Goal: Task Accomplishment & Management: Use online tool/utility

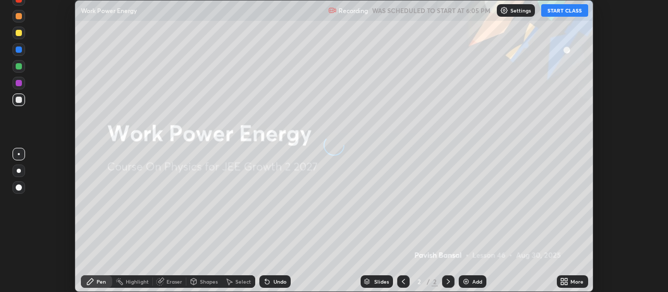
scroll to position [292, 667]
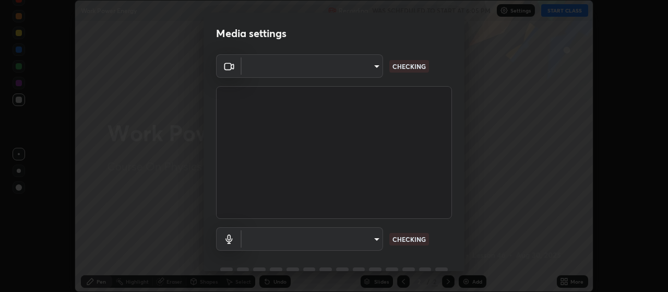
type input "aa80b3cfad25c03b964e6ff1e85cf5bf4b92df3966dde2f5c6b0d50eac350734"
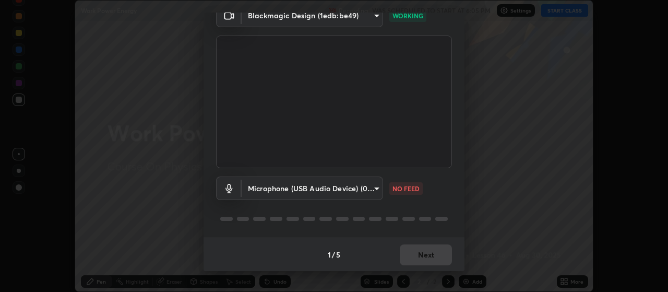
click at [374, 186] on body "Erase all Work Power Energy Recording WAS SCHEDULED TO START AT 6:05 PM Setting…" at bounding box center [334, 146] width 668 height 292
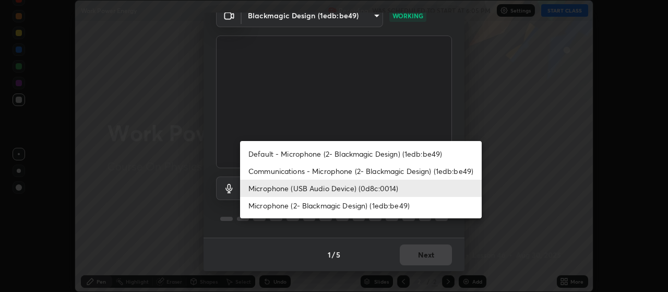
click at [354, 172] on li "Communications - Microphone (2- Blackmagic Design) (1edb:be49)" at bounding box center [361, 170] width 242 height 17
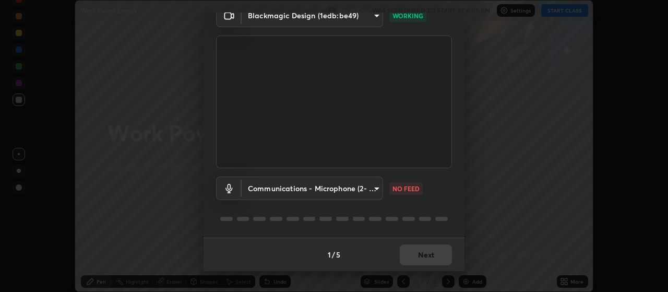
click at [346, 194] on body "Erase all Work Power Energy Recording WAS SCHEDULED TO START AT 6:05 PM Setting…" at bounding box center [334, 146] width 668 height 292
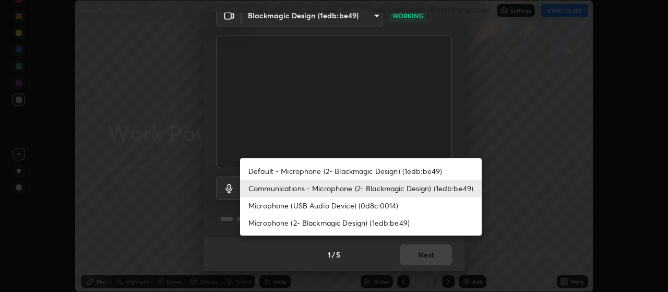
click at [342, 206] on li "Microphone (USB Audio Device) (0d8c:0014)" at bounding box center [361, 205] width 242 height 17
type input "4152eadd631482af786d3cfa734edf88c1bf9d58df27661f67b4df8b2f2fba22"
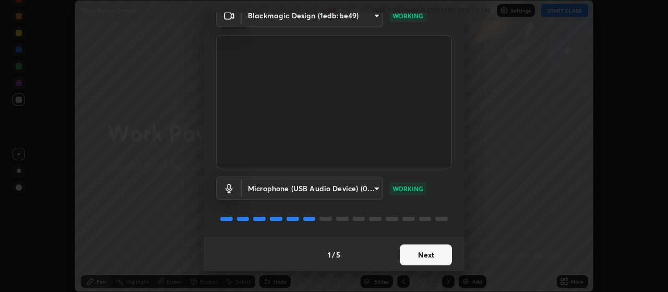
click at [435, 256] on button "Next" at bounding box center [426, 254] width 52 height 21
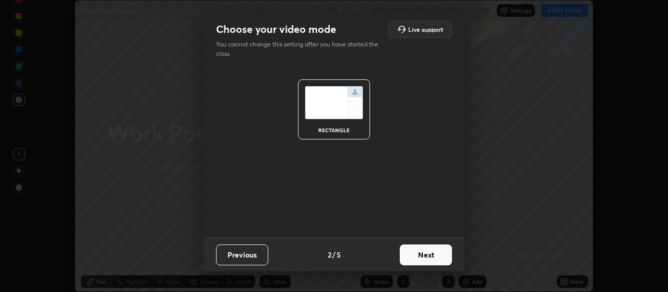
click at [437, 255] on button "Next" at bounding box center [426, 254] width 52 height 21
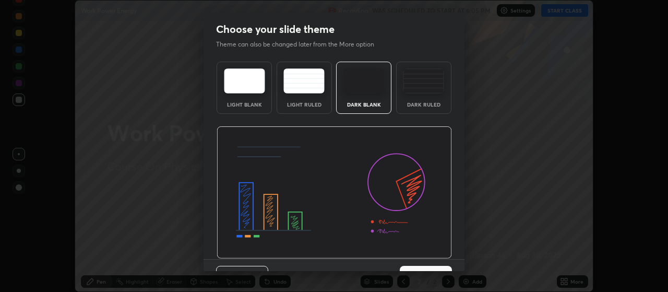
click at [439, 255] on img at bounding box center [334, 192] width 235 height 133
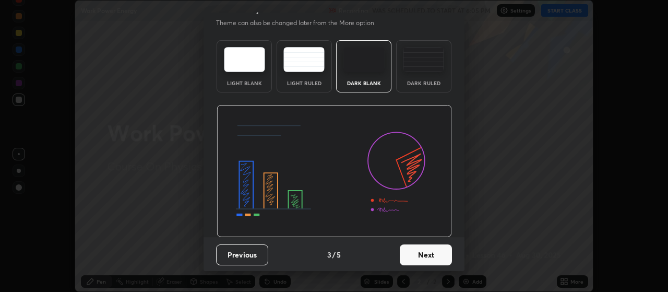
click at [434, 255] on button "Next" at bounding box center [426, 254] width 52 height 21
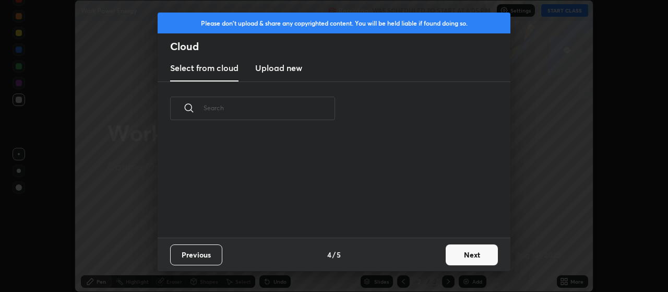
click at [447, 259] on button "Next" at bounding box center [472, 254] width 52 height 21
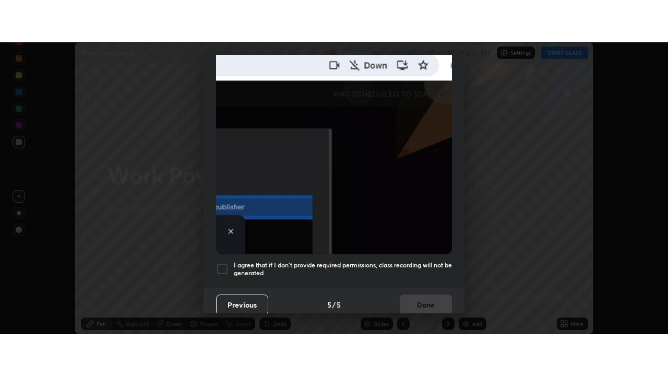
scroll to position [264, 0]
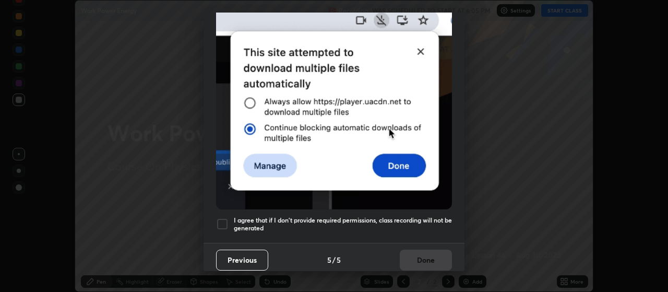
click at [428, 216] on h5 "I agree that if I don't provide required permissions, class recording will not …" at bounding box center [343, 224] width 218 height 16
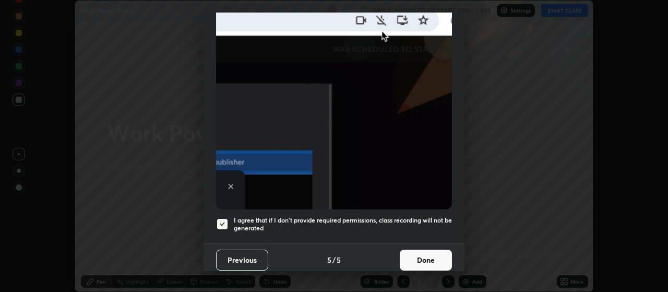
click at [426, 249] on button "Done" at bounding box center [426, 259] width 52 height 21
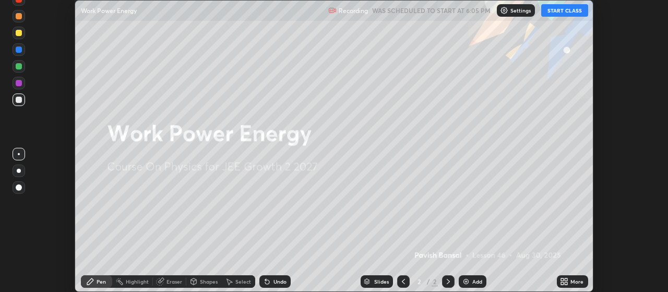
click at [570, 283] on div "More" at bounding box center [576, 281] width 13 height 5
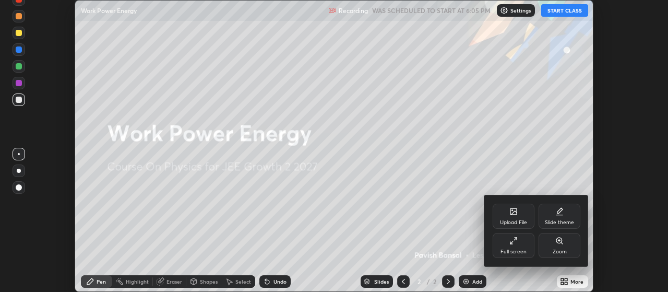
click at [504, 249] on div "Full screen" at bounding box center [513, 251] width 26 height 5
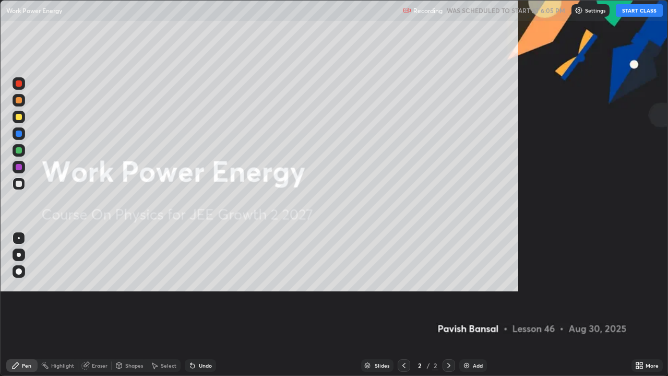
scroll to position [376, 668]
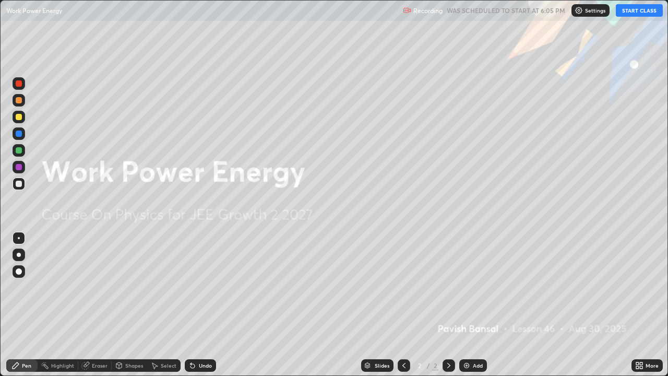
click at [625, 10] on button "START CLASS" at bounding box center [639, 10] width 47 height 13
click at [470, 291] on div "Add" at bounding box center [473, 365] width 28 height 13
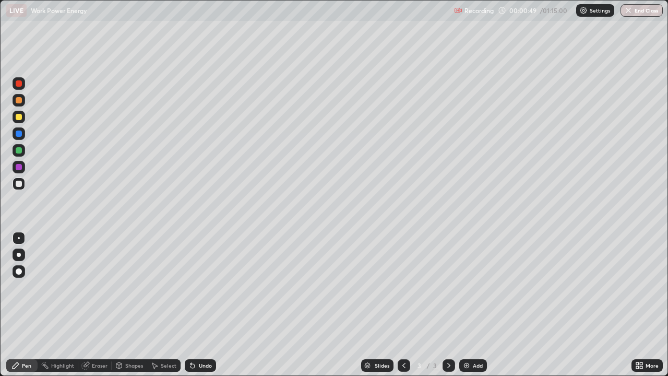
click at [19, 255] on div at bounding box center [19, 255] width 4 height 4
click at [19, 115] on div at bounding box center [19, 117] width 6 height 6
click at [127, 291] on div "Shapes" at bounding box center [134, 365] width 18 height 5
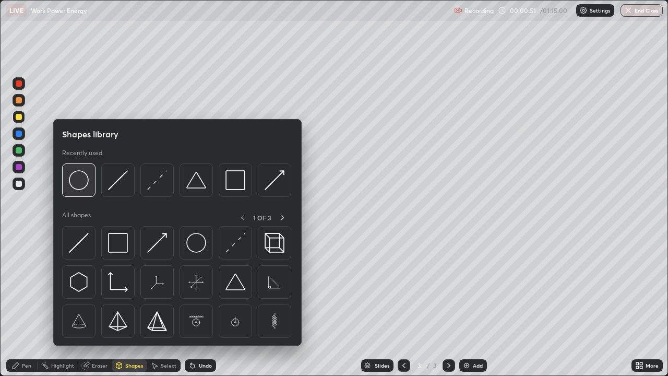
click at [85, 185] on img at bounding box center [79, 180] width 20 height 20
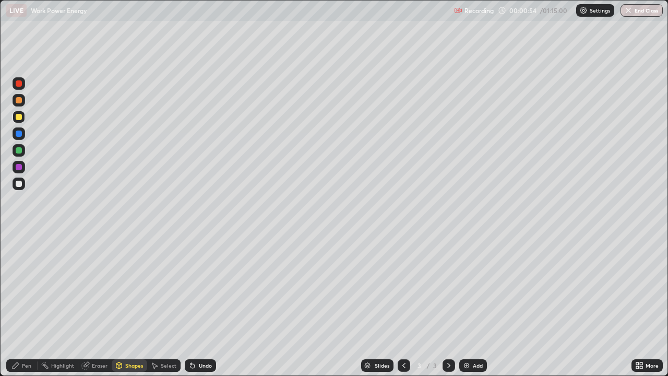
click at [30, 291] on div "Pen" at bounding box center [26, 365] width 9 height 5
click at [20, 185] on div at bounding box center [19, 184] width 6 height 6
click at [23, 117] on div at bounding box center [19, 117] width 13 height 13
click at [21, 135] on div at bounding box center [19, 133] width 6 height 6
click at [96, 291] on div "Eraser" at bounding box center [100, 365] width 16 height 5
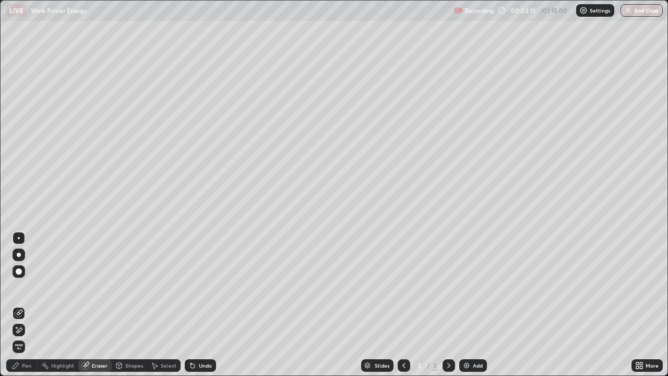
click at [28, 291] on div "Pen" at bounding box center [26, 365] width 9 height 5
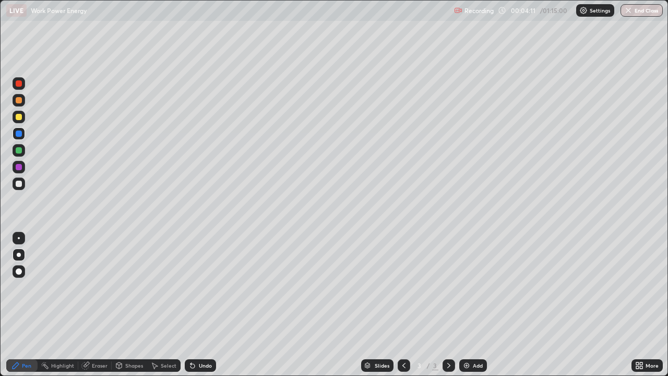
click at [21, 186] on div at bounding box center [19, 184] width 6 height 6
click at [133, 291] on div "Shapes" at bounding box center [134, 365] width 18 height 5
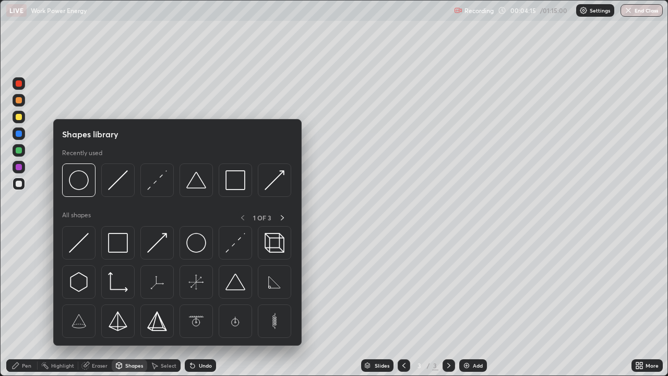
click at [81, 187] on img at bounding box center [79, 180] width 20 height 20
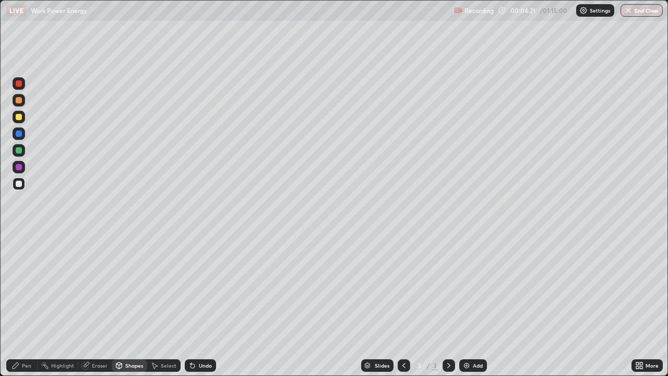
click at [27, 291] on div "Pen" at bounding box center [26, 365] width 9 height 5
click at [21, 170] on div at bounding box center [19, 167] width 13 height 13
click at [18, 119] on div at bounding box center [19, 117] width 6 height 6
click at [19, 148] on div at bounding box center [19, 150] width 6 height 6
click at [20, 135] on div at bounding box center [19, 133] width 6 height 6
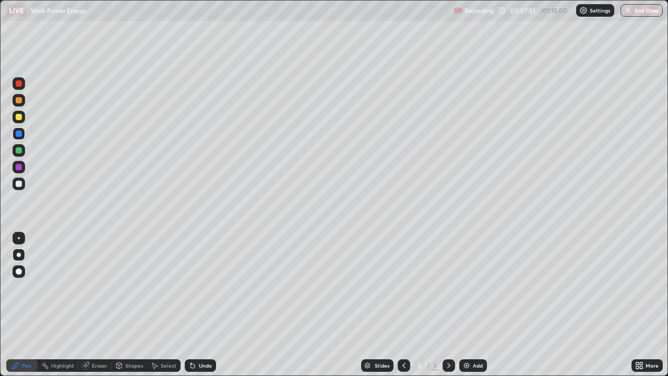
click at [107, 291] on div "Eraser" at bounding box center [94, 365] width 33 height 13
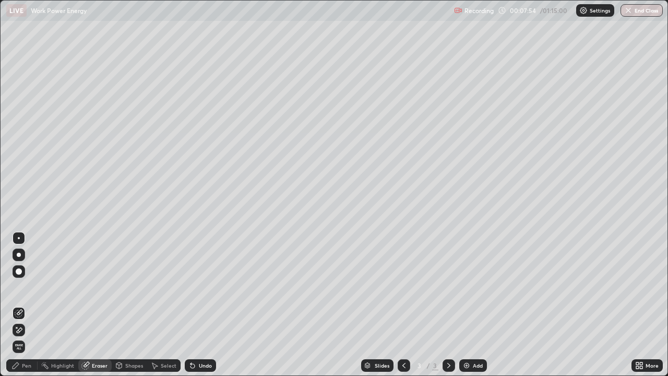
click at [23, 291] on div "Pen" at bounding box center [26, 365] width 9 height 5
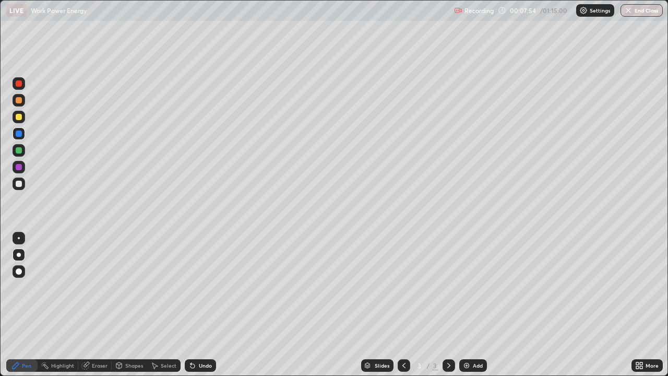
click at [18, 147] on div at bounding box center [19, 150] width 6 height 6
click at [19, 133] on div at bounding box center [19, 133] width 6 height 6
click at [205, 291] on div "Undo" at bounding box center [205, 365] width 13 height 5
click at [202, 291] on div "Undo" at bounding box center [205, 365] width 13 height 5
click at [201, 291] on div "Undo" at bounding box center [200, 365] width 31 height 13
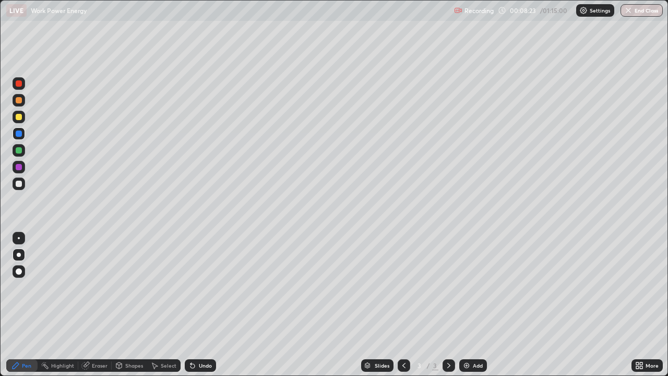
click at [205, 291] on div "Undo" at bounding box center [205, 365] width 13 height 5
click at [207, 291] on div "Undo" at bounding box center [205, 365] width 13 height 5
click at [206, 291] on div "Undo" at bounding box center [205, 365] width 13 height 5
click at [205, 291] on div "Undo" at bounding box center [205, 365] width 13 height 5
click at [19, 167] on div at bounding box center [19, 167] width 6 height 6
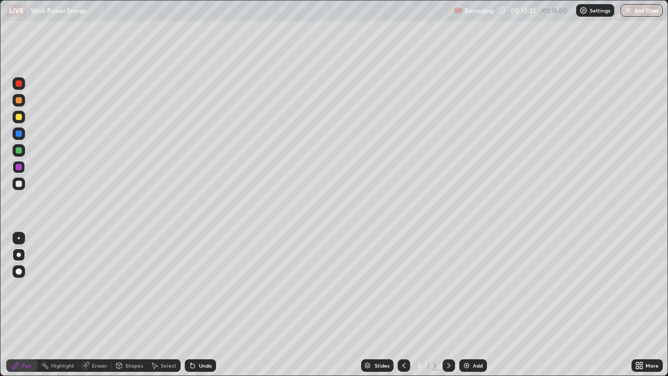
click at [471, 291] on div "Add" at bounding box center [473, 365] width 28 height 13
click at [21, 183] on div at bounding box center [19, 184] width 6 height 6
click at [402, 291] on icon at bounding box center [404, 365] width 8 height 8
click at [448, 291] on icon at bounding box center [449, 365] width 8 height 8
click at [18, 167] on div at bounding box center [19, 167] width 6 height 6
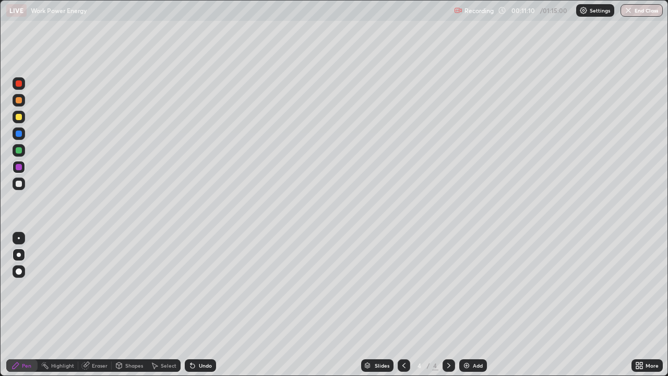
click at [20, 119] on div at bounding box center [19, 117] width 6 height 6
click at [18, 183] on div at bounding box center [19, 184] width 6 height 6
click at [20, 103] on div at bounding box center [19, 100] width 6 height 6
click at [206, 291] on div "Undo" at bounding box center [200, 365] width 31 height 13
click at [403, 291] on icon at bounding box center [404, 365] width 8 height 8
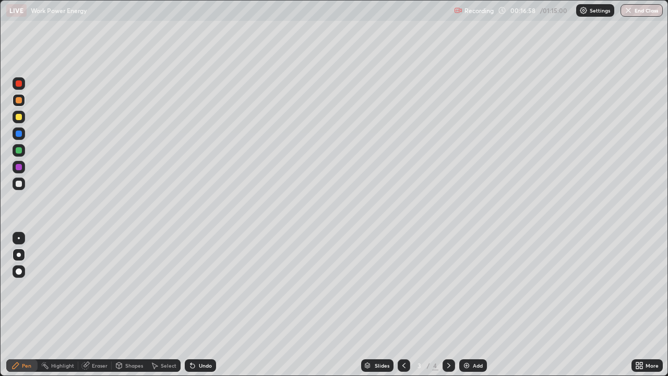
click at [448, 291] on icon at bounding box center [449, 365] width 8 height 8
click at [471, 291] on div "Add" at bounding box center [473, 365] width 28 height 13
click at [19, 188] on div at bounding box center [19, 183] width 13 height 13
click at [188, 291] on div "Undo" at bounding box center [200, 365] width 31 height 13
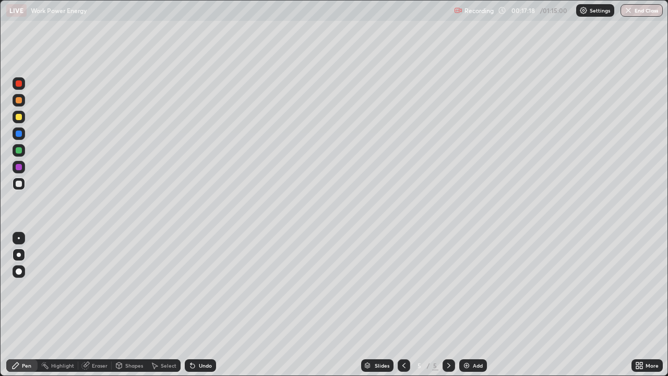
click at [189, 291] on div "Undo" at bounding box center [200, 365] width 31 height 13
click at [190, 291] on icon at bounding box center [190, 363] width 1 height 1
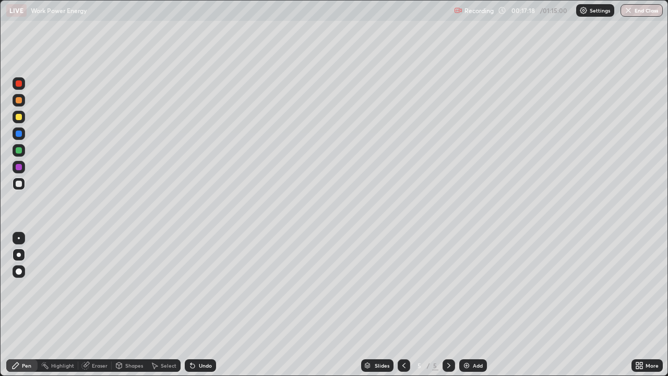
click at [190, 291] on icon at bounding box center [190, 363] width 1 height 1
click at [56, 291] on div "Highlight" at bounding box center [62, 365] width 23 height 5
click at [31, 291] on div "Pen" at bounding box center [21, 365] width 31 height 13
click at [19, 118] on div at bounding box center [19, 117] width 6 height 6
click at [19, 134] on div at bounding box center [19, 133] width 6 height 6
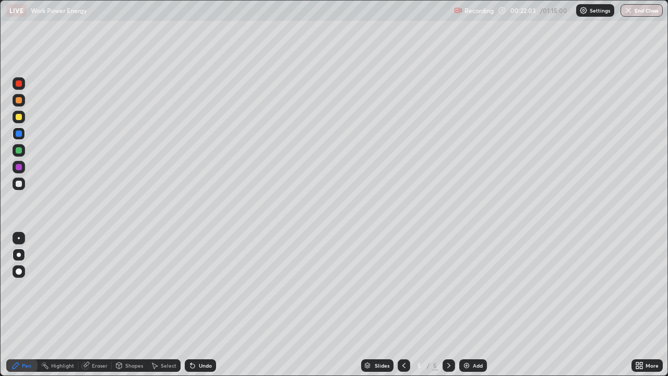
click at [203, 291] on div "Undo" at bounding box center [205, 365] width 13 height 5
click at [199, 291] on div "Undo" at bounding box center [205, 365] width 13 height 5
click at [196, 291] on div "Undo" at bounding box center [200, 365] width 31 height 13
click at [18, 151] on div at bounding box center [19, 150] width 6 height 6
click at [20, 184] on div at bounding box center [19, 184] width 6 height 6
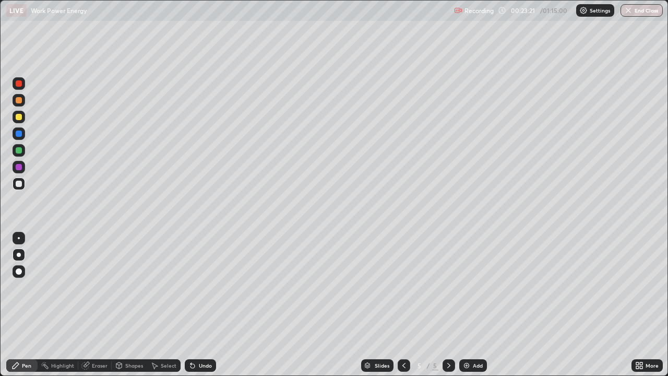
click at [210, 291] on div "Undo" at bounding box center [205, 365] width 13 height 5
click at [209, 291] on div "Undo" at bounding box center [205, 365] width 13 height 5
click at [473, 291] on div "Add" at bounding box center [478, 365] width 10 height 5
click at [19, 184] on div at bounding box center [19, 184] width 6 height 6
click at [190, 291] on icon at bounding box center [192, 366] width 4 height 4
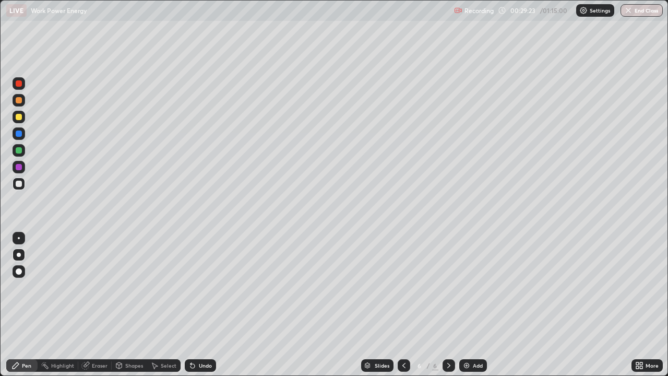
click at [19, 117] on div at bounding box center [19, 117] width 6 height 6
click at [191, 291] on icon at bounding box center [192, 366] width 4 height 4
click at [18, 185] on div at bounding box center [19, 184] width 6 height 6
click at [207, 291] on div "Undo" at bounding box center [205, 365] width 13 height 5
click at [210, 291] on div "Undo" at bounding box center [200, 365] width 31 height 13
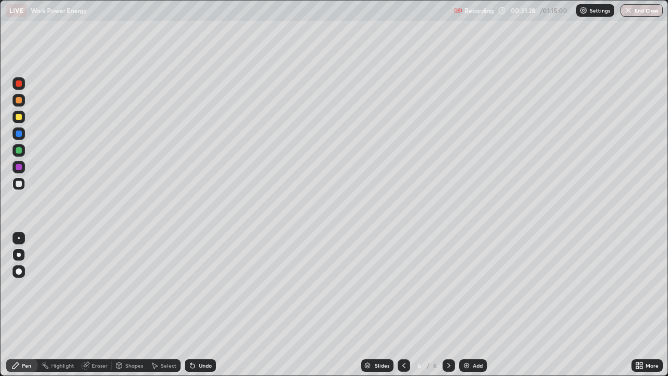
click at [213, 291] on div "Undo" at bounding box center [200, 365] width 31 height 13
click at [205, 291] on div "Undo" at bounding box center [205, 365] width 13 height 5
click at [210, 291] on div "Undo" at bounding box center [205, 365] width 13 height 5
click at [21, 118] on div at bounding box center [19, 117] width 6 height 6
click at [469, 291] on img at bounding box center [466, 365] width 8 height 8
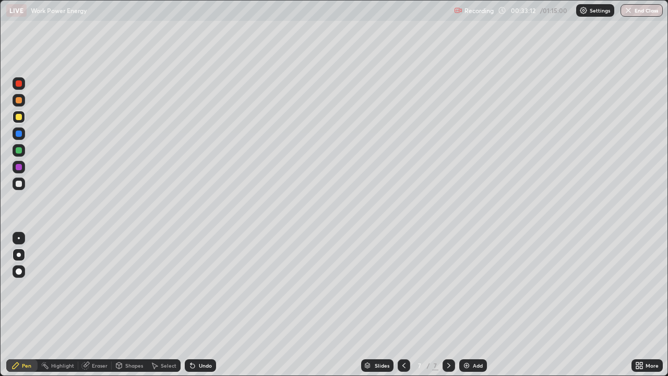
click at [19, 184] on div at bounding box center [19, 184] width 6 height 6
click at [19, 117] on div at bounding box center [19, 117] width 6 height 6
click at [196, 291] on div "Undo" at bounding box center [200, 365] width 31 height 13
click at [22, 185] on div at bounding box center [19, 183] width 13 height 13
click at [20, 171] on div at bounding box center [19, 167] width 13 height 13
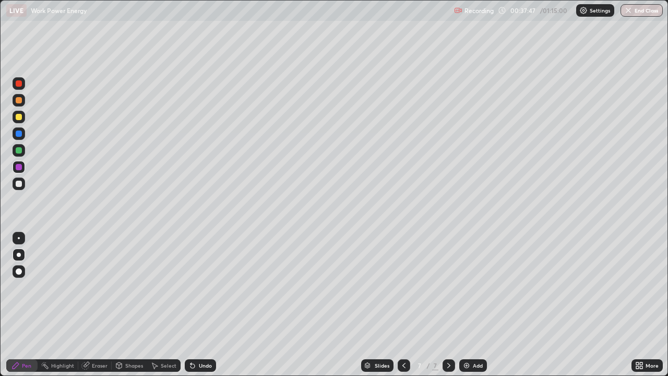
click at [18, 184] on div at bounding box center [19, 184] width 6 height 6
click at [207, 291] on div "Undo" at bounding box center [205, 365] width 13 height 5
click at [209, 291] on div "Undo" at bounding box center [200, 365] width 31 height 13
click at [17, 100] on div at bounding box center [19, 100] width 6 height 6
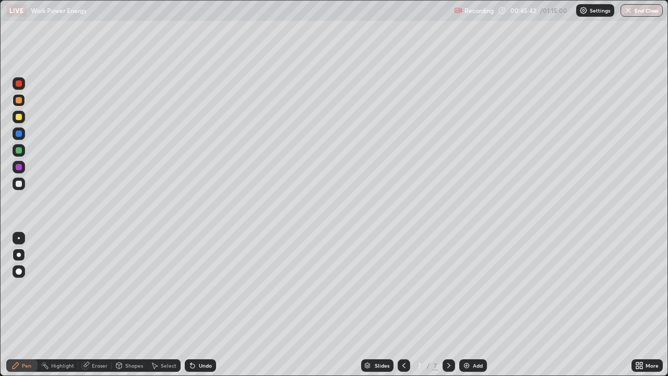
click at [470, 291] on div "Add" at bounding box center [473, 365] width 28 height 13
click at [20, 186] on div at bounding box center [19, 184] width 6 height 6
click at [21, 119] on div at bounding box center [19, 117] width 6 height 6
click at [20, 146] on div at bounding box center [19, 150] width 13 height 13
click at [209, 291] on div "Undo" at bounding box center [200, 365] width 31 height 13
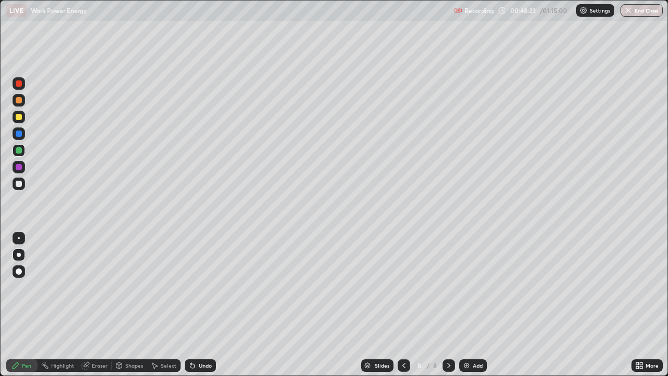
click at [209, 291] on div "Undo" at bounding box center [200, 365] width 31 height 13
click at [211, 291] on div "Undo" at bounding box center [200, 365] width 31 height 13
click at [210, 291] on div "Undo" at bounding box center [200, 365] width 31 height 13
click at [20, 117] on div at bounding box center [19, 117] width 6 height 6
click at [206, 291] on div "Undo" at bounding box center [205, 365] width 13 height 5
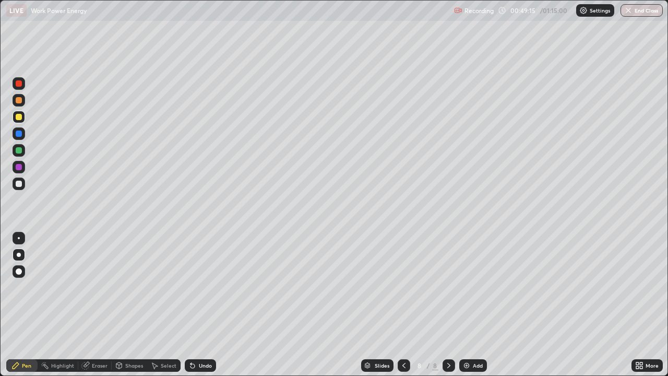
click at [202, 291] on div "Undo" at bounding box center [205, 365] width 13 height 5
click at [23, 186] on div at bounding box center [19, 183] width 13 height 13
click at [213, 291] on div "Undo" at bounding box center [200, 365] width 31 height 13
click at [214, 291] on div "Undo" at bounding box center [200, 365] width 31 height 13
click at [478, 291] on div "Add" at bounding box center [478, 365] width 10 height 5
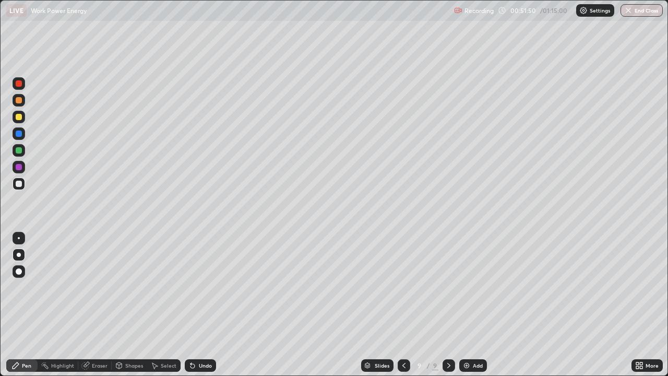
click at [20, 184] on div at bounding box center [19, 184] width 6 height 6
click at [196, 291] on div "Undo" at bounding box center [200, 365] width 31 height 13
click at [190, 291] on icon at bounding box center [192, 366] width 4 height 4
click at [191, 291] on icon at bounding box center [192, 366] width 4 height 4
click at [190, 291] on icon at bounding box center [190, 363] width 1 height 1
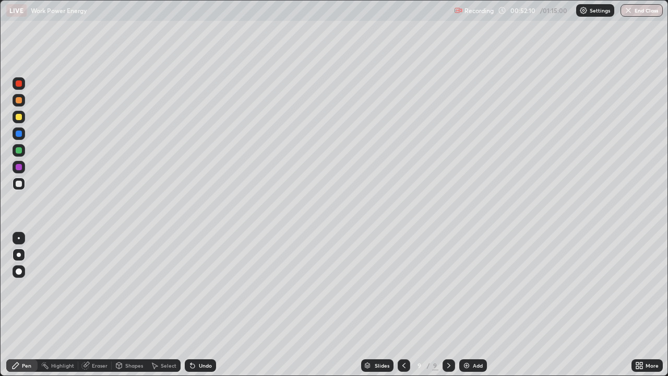
click at [18, 168] on div at bounding box center [19, 167] width 6 height 6
click at [19, 186] on div at bounding box center [19, 184] width 6 height 6
click at [19, 119] on div at bounding box center [19, 117] width 6 height 6
click at [19, 151] on div at bounding box center [19, 150] width 6 height 6
click at [19, 184] on div at bounding box center [19, 184] width 6 height 6
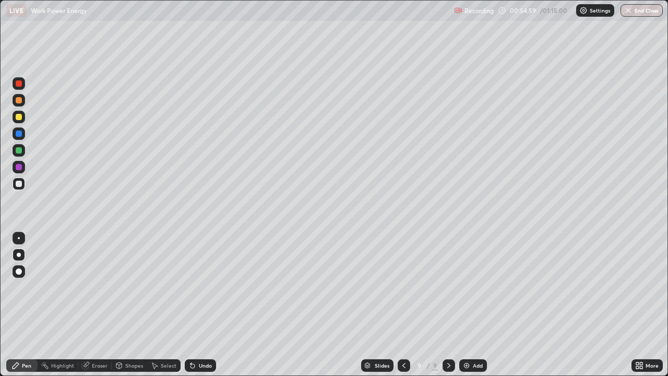
click at [19, 183] on div at bounding box center [19, 184] width 6 height 6
click at [19, 148] on div at bounding box center [19, 150] width 6 height 6
click at [20, 133] on div at bounding box center [19, 133] width 6 height 6
click at [21, 182] on div at bounding box center [19, 184] width 6 height 6
click at [207, 291] on div "Undo" at bounding box center [200, 365] width 31 height 13
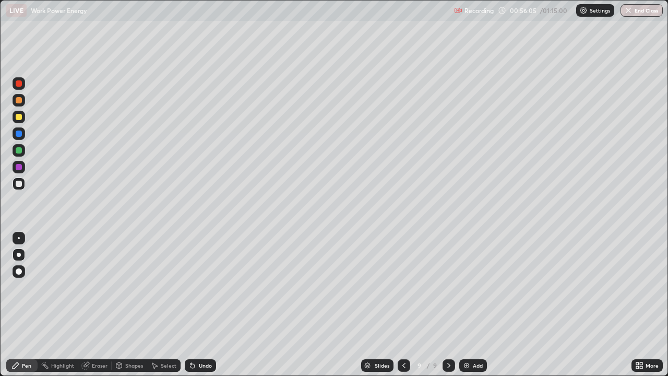
click at [205, 291] on div "Undo" at bounding box center [200, 365] width 31 height 13
click at [203, 291] on div "Undo" at bounding box center [205, 365] width 13 height 5
click at [211, 291] on div "Undo" at bounding box center [200, 365] width 31 height 13
click at [209, 291] on div "Undo" at bounding box center [200, 365] width 31 height 13
click at [643, 9] on button "End Class" at bounding box center [641, 10] width 42 height 13
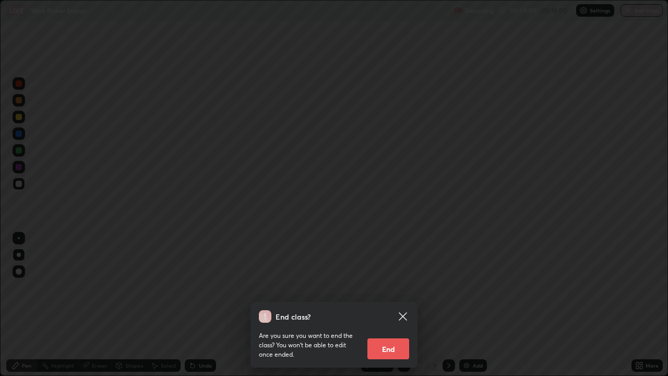
click at [381, 291] on button "End" at bounding box center [388, 348] width 42 height 21
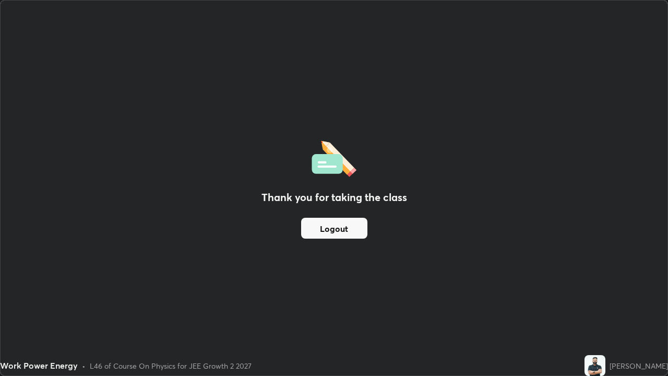
click at [334, 229] on button "Logout" at bounding box center [334, 228] width 66 height 21
